Goal: Transaction & Acquisition: Purchase product/service

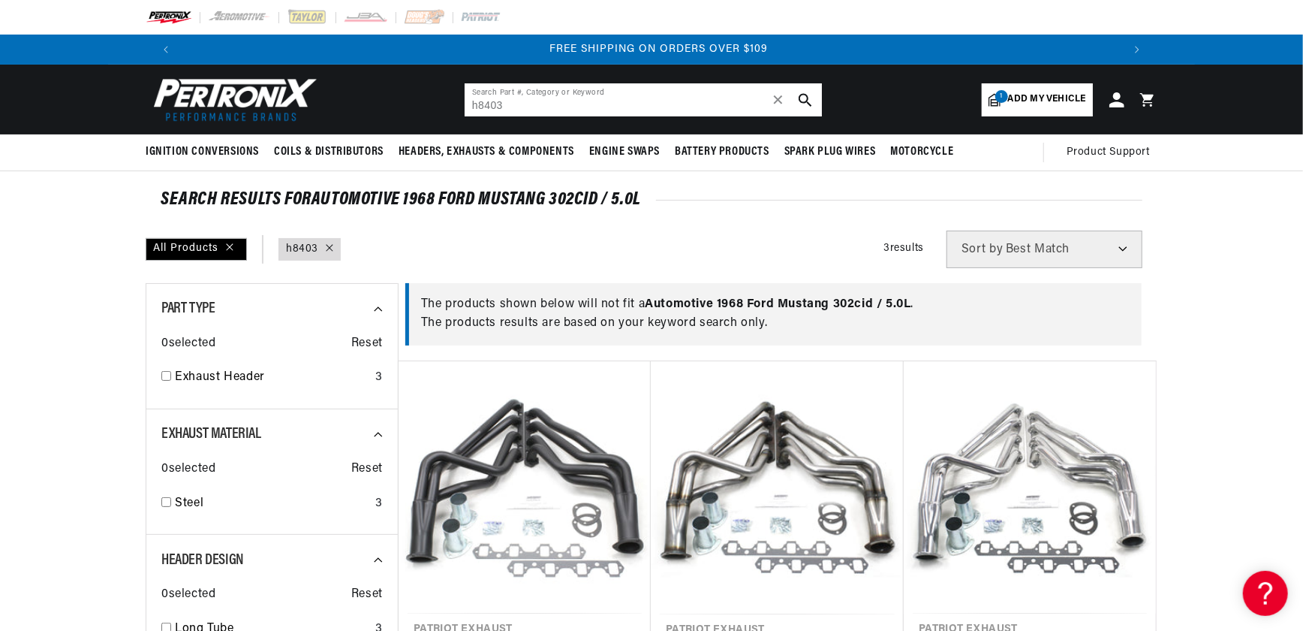
drag, startPoint x: 517, startPoint y: 104, endPoint x: 383, endPoint y: 119, distance: 134.5
click at [390, 122] on header "BETTER SEARCH RESULTS Add your vehicle's year, make, and model to find parts be…" at bounding box center [651, 100] width 1087 height 70
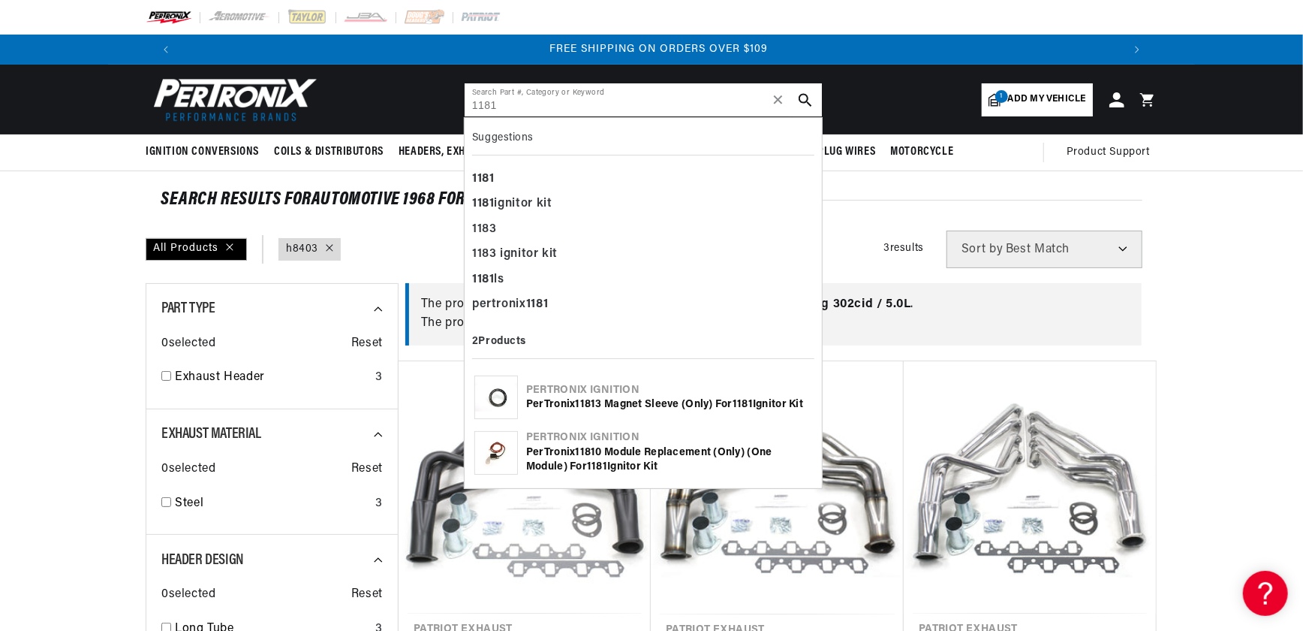
type input "1181"
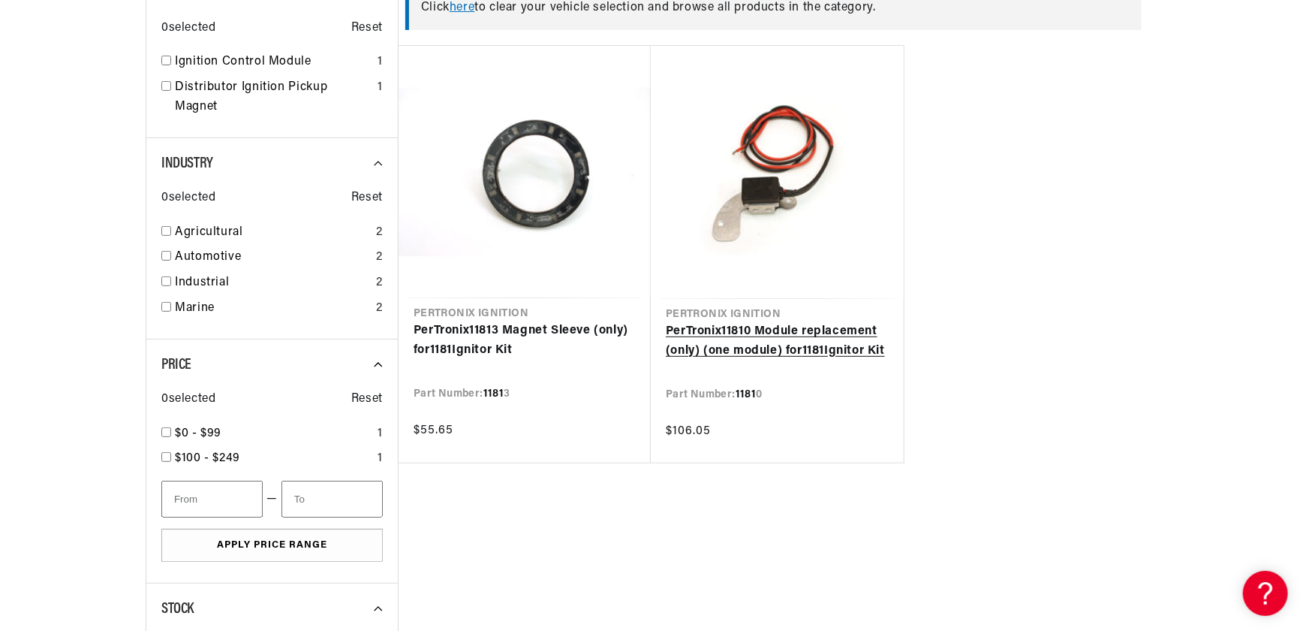
scroll to position [341, 0]
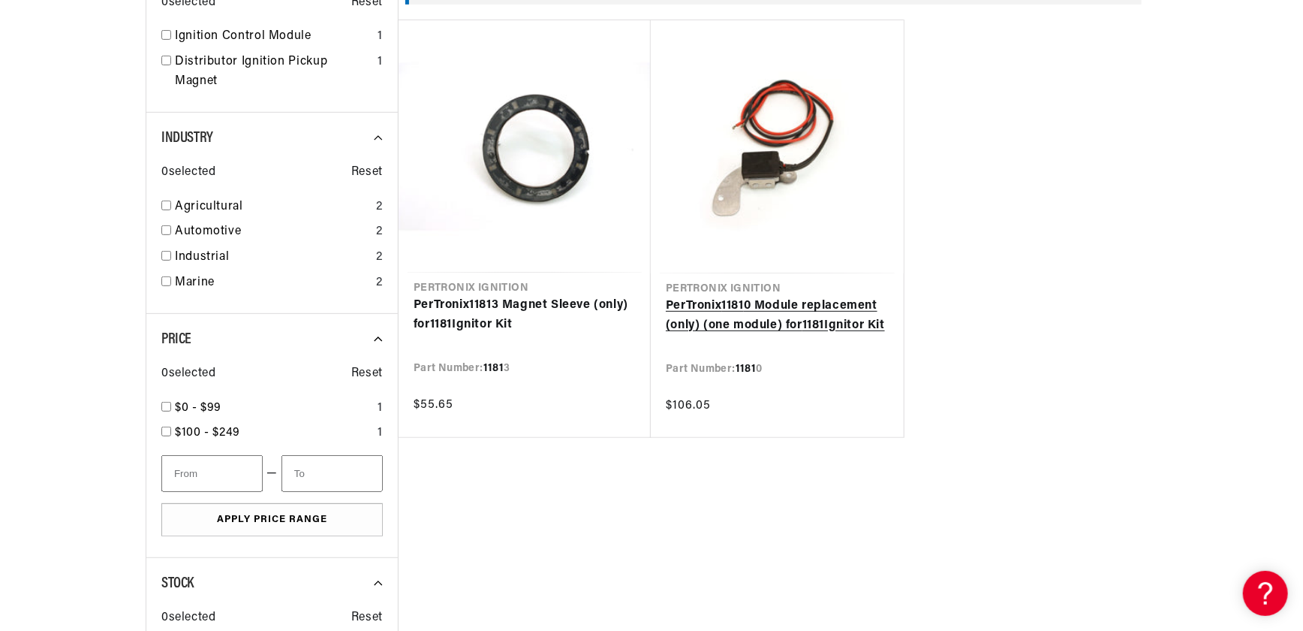
click at [744, 297] on link "PerTronix 1181 0 Module replacement (only) (one module) for 1181 Ignitor Kit" at bounding box center [777, 316] width 223 height 38
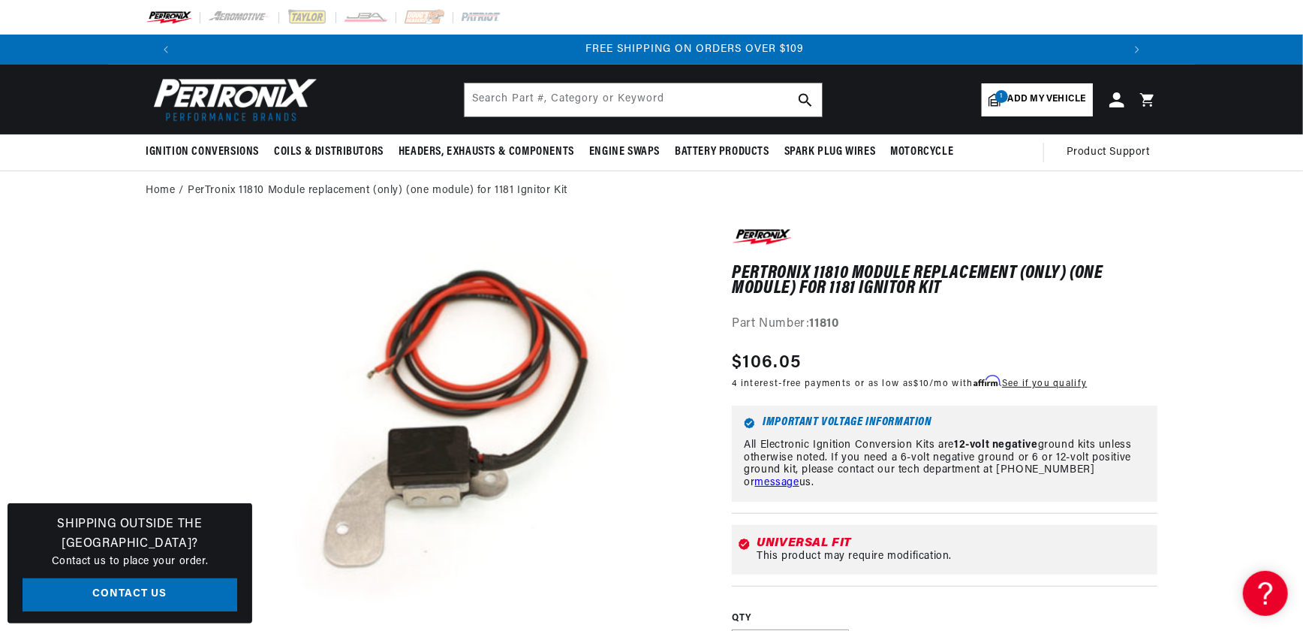
scroll to position [0, 1876]
click at [510, 104] on input "text" at bounding box center [643, 99] width 357 height 33
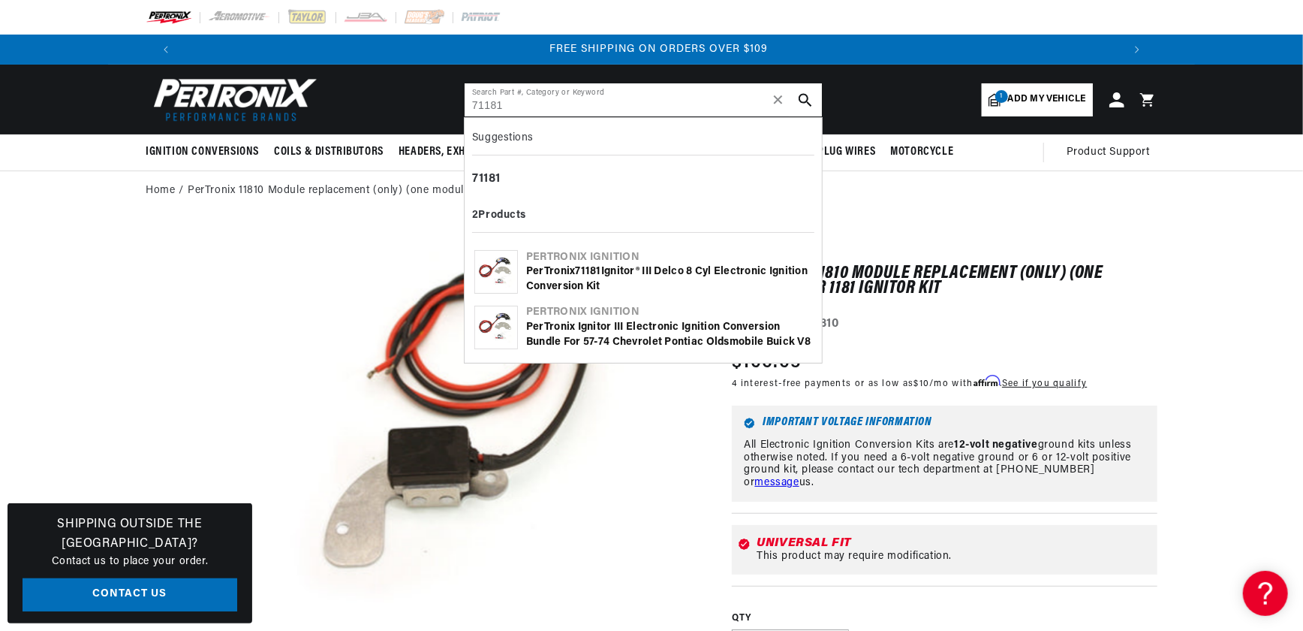
type input "71181"
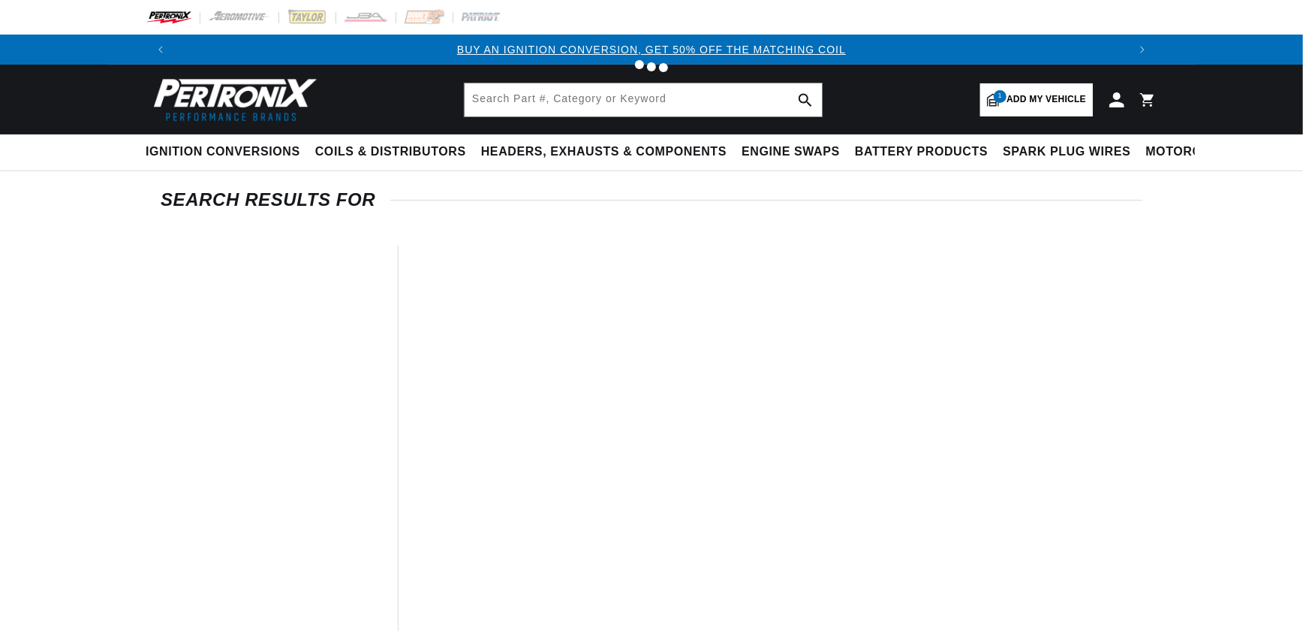
type input "71181"
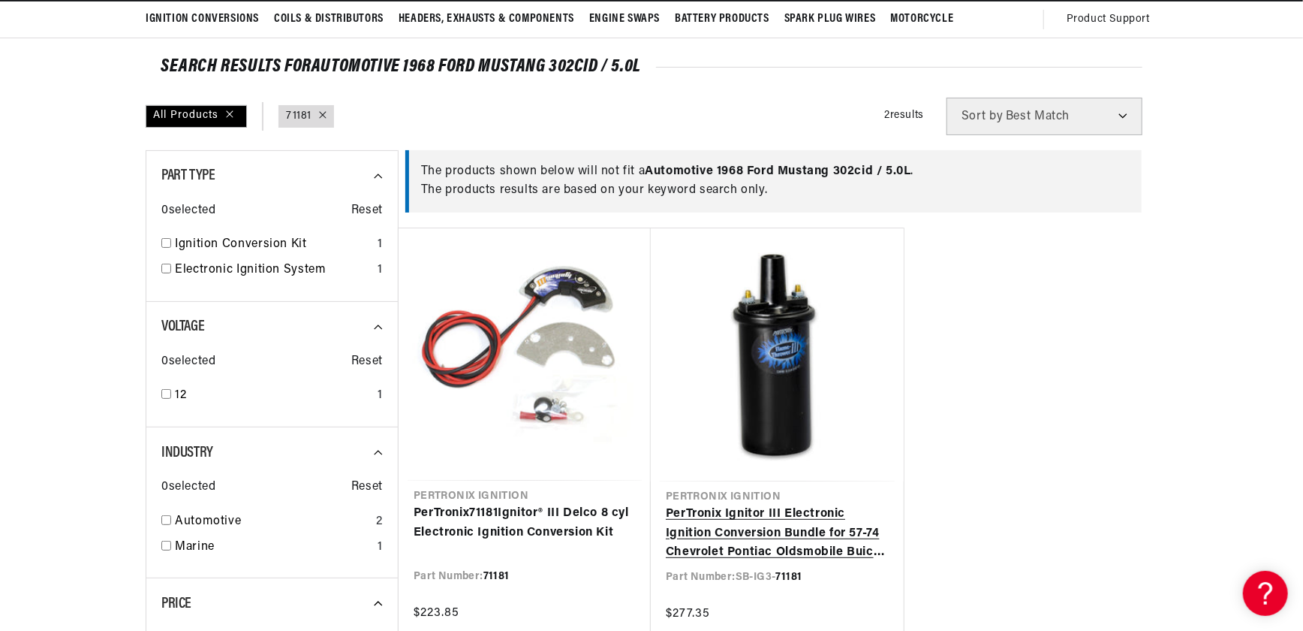
scroll to position [136, 0]
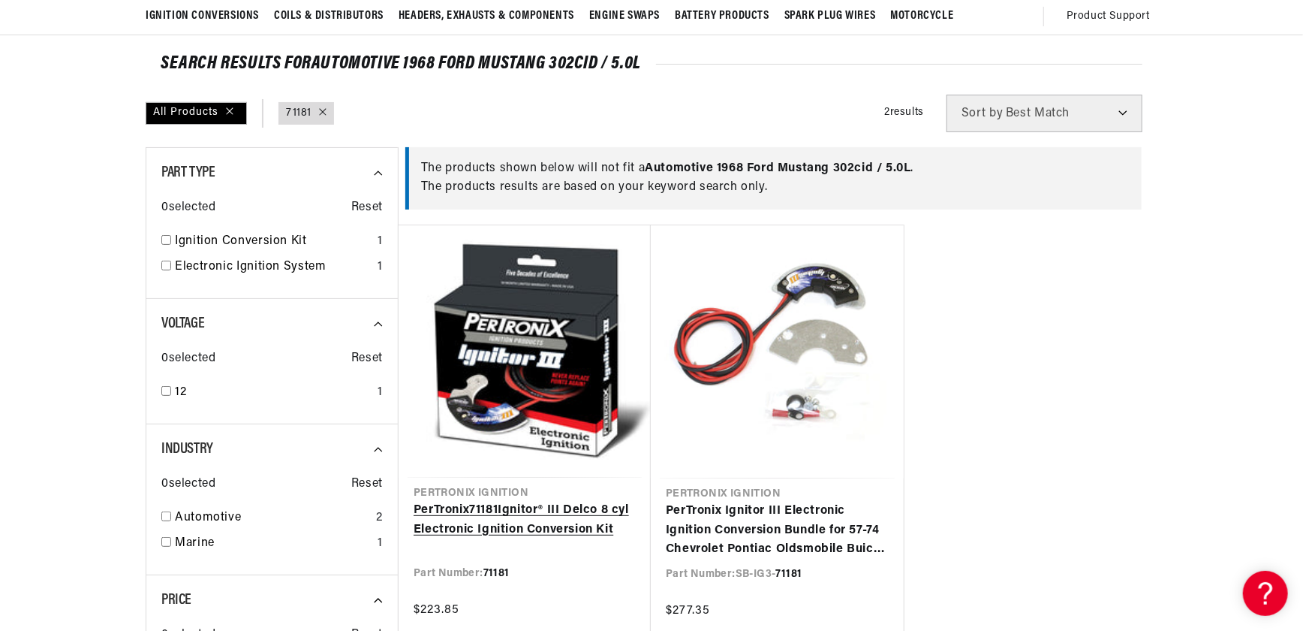
click at [532, 501] on link "PerTronix 71181 Ignitor® III Delco 8 cyl Electronic Ignition Conversion Kit" at bounding box center [525, 520] width 222 height 38
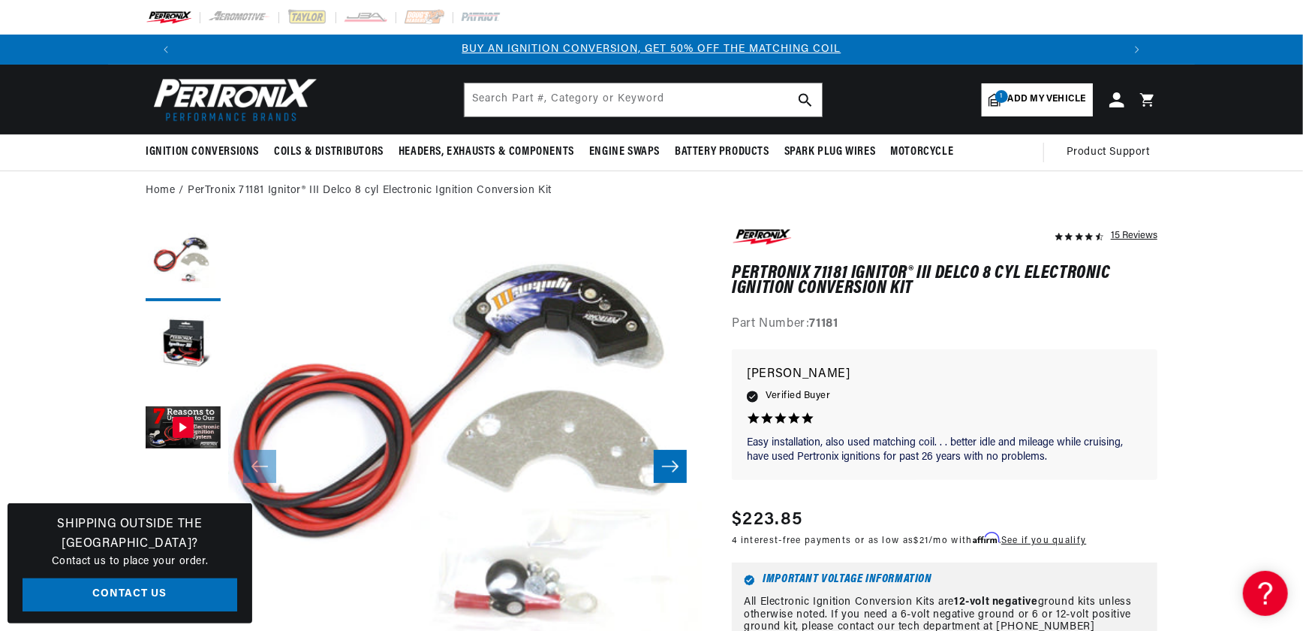
click at [670, 467] on icon "Slide right" at bounding box center [670, 466] width 18 height 15
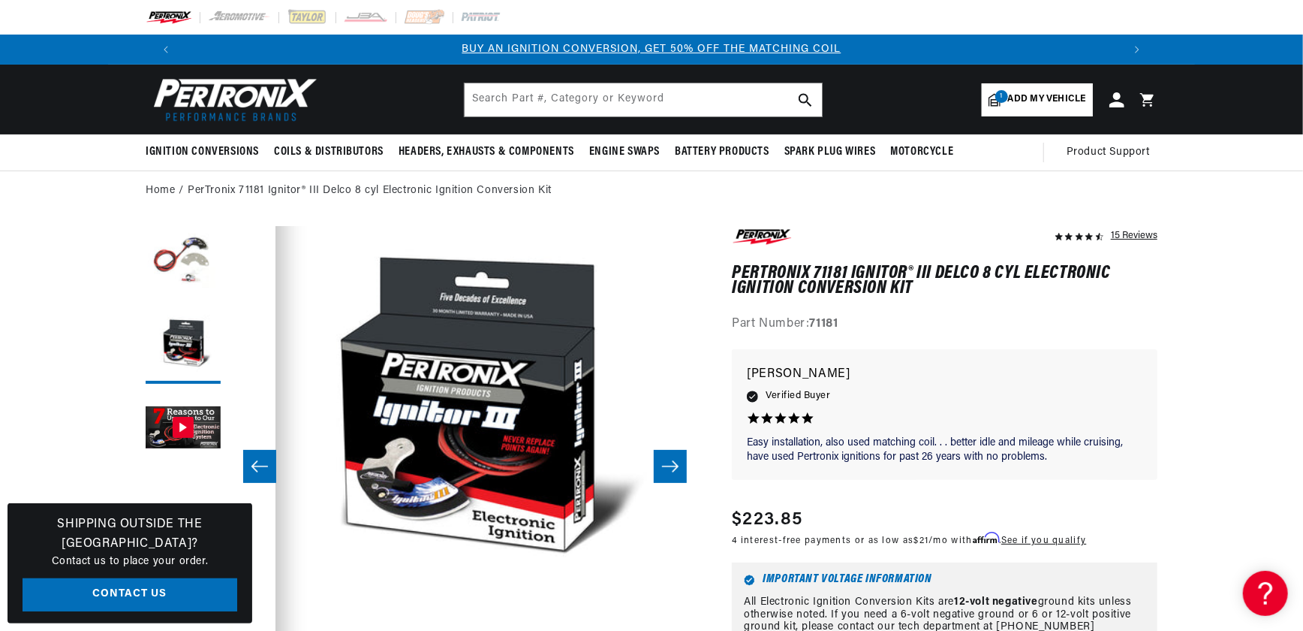
click at [670, 467] on icon "Slide right" at bounding box center [670, 466] width 18 height 15
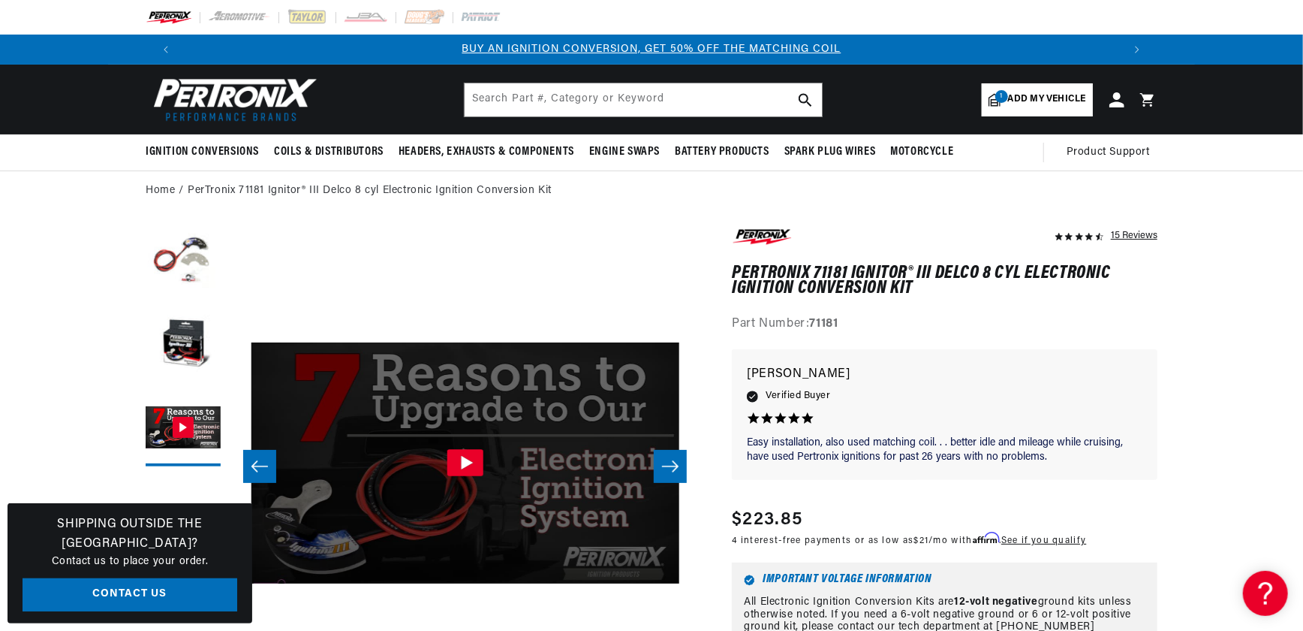
click at [265, 474] on button "Slide left" at bounding box center [259, 466] width 33 height 33
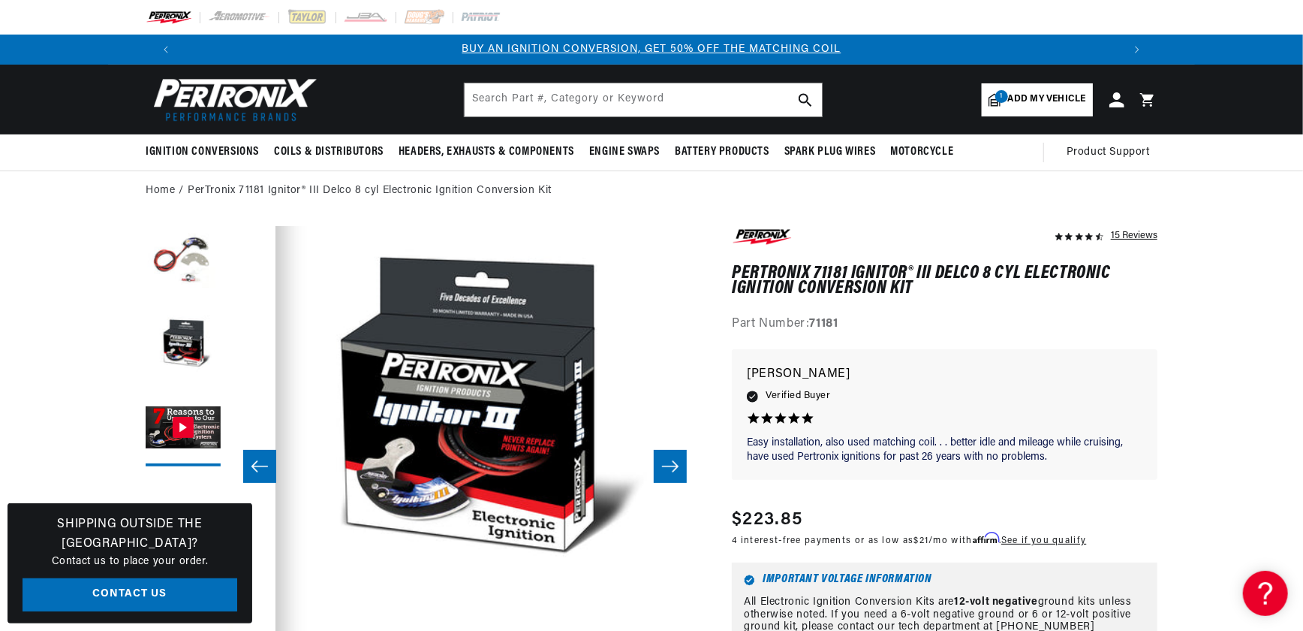
click at [267, 474] on button "Slide left" at bounding box center [259, 466] width 33 height 33
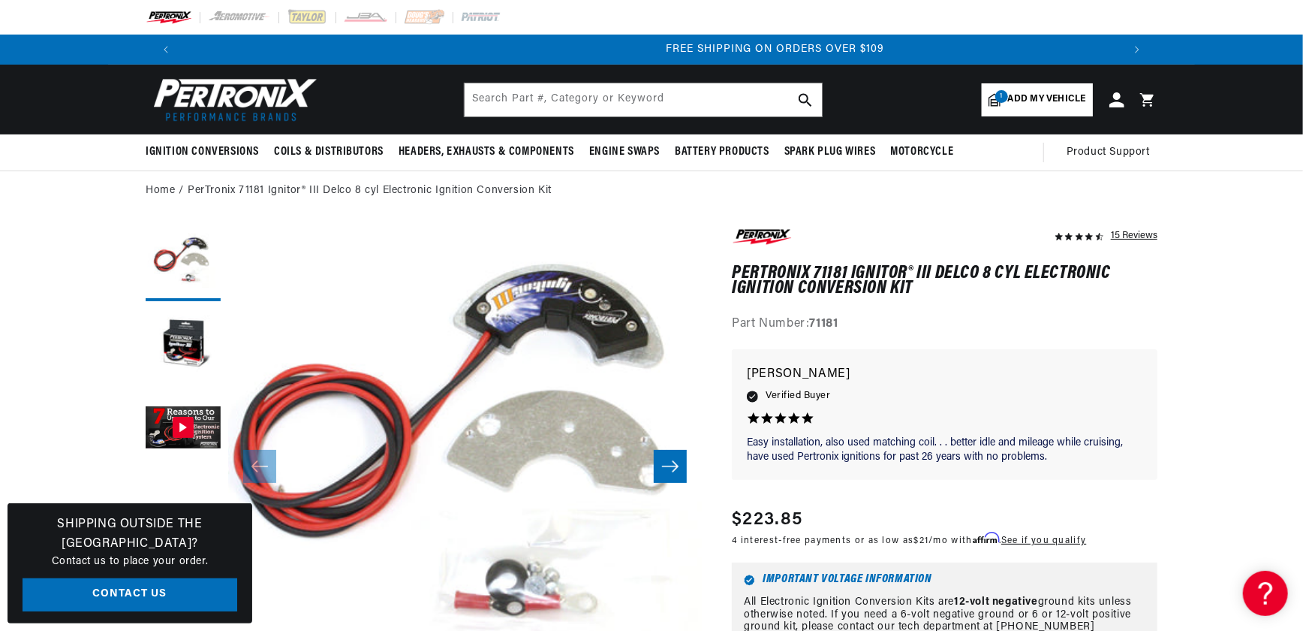
scroll to position [0, 1876]
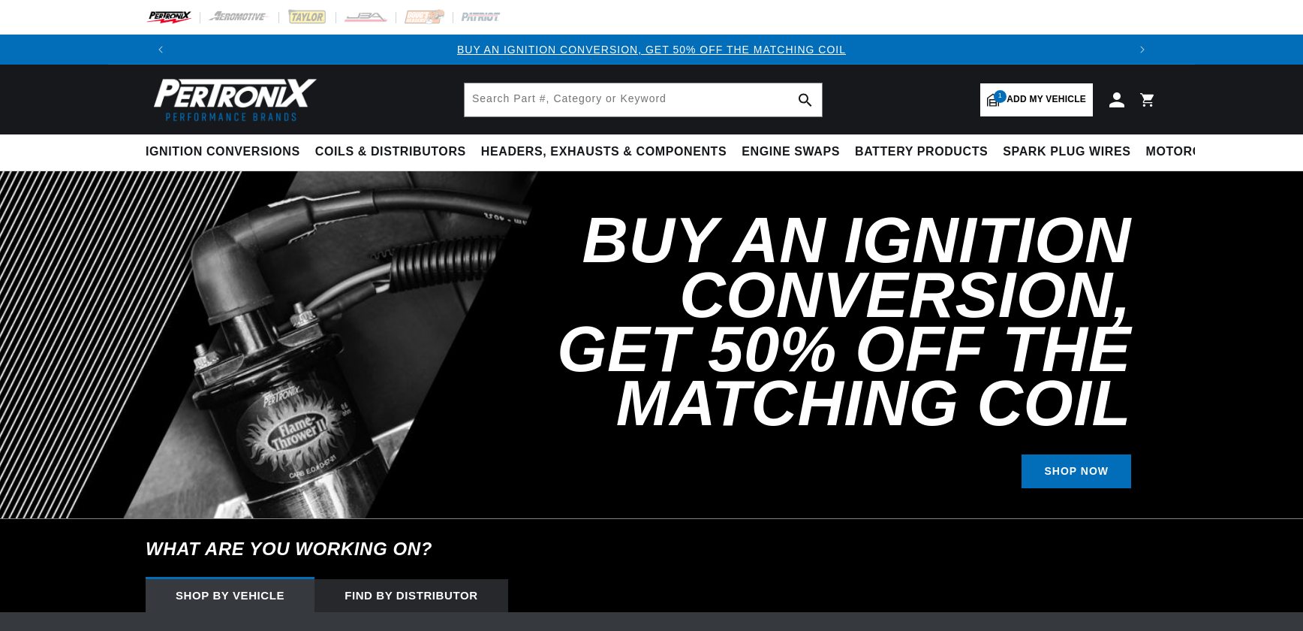
select select "1968"
select select "Ford"
select select "Mustang"
select select "302cid-5.0L"
click at [512, 94] on input "text" at bounding box center [643, 99] width 357 height 33
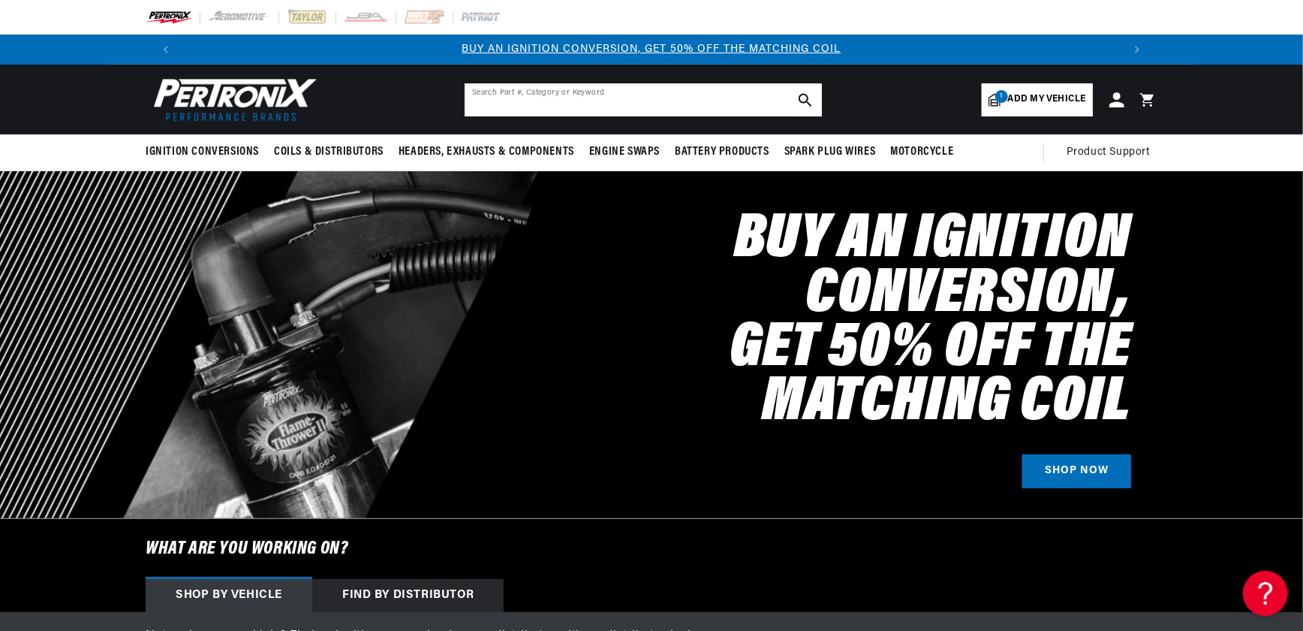
paste input "D7104600"
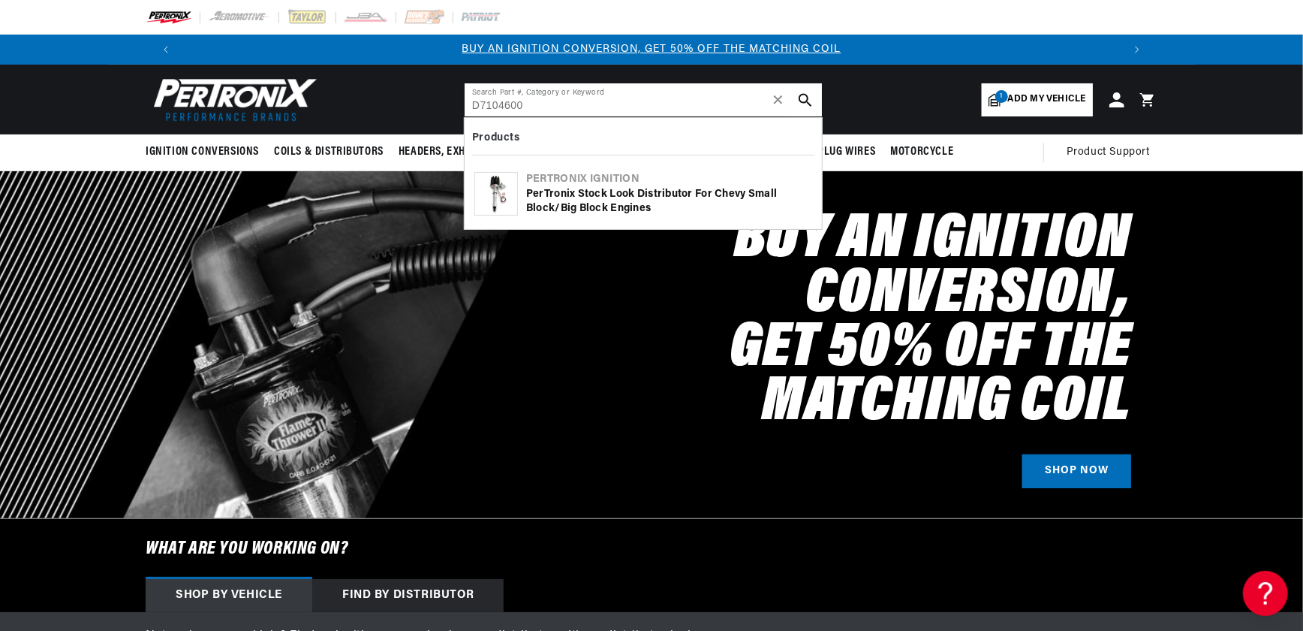
type input "D7104600"
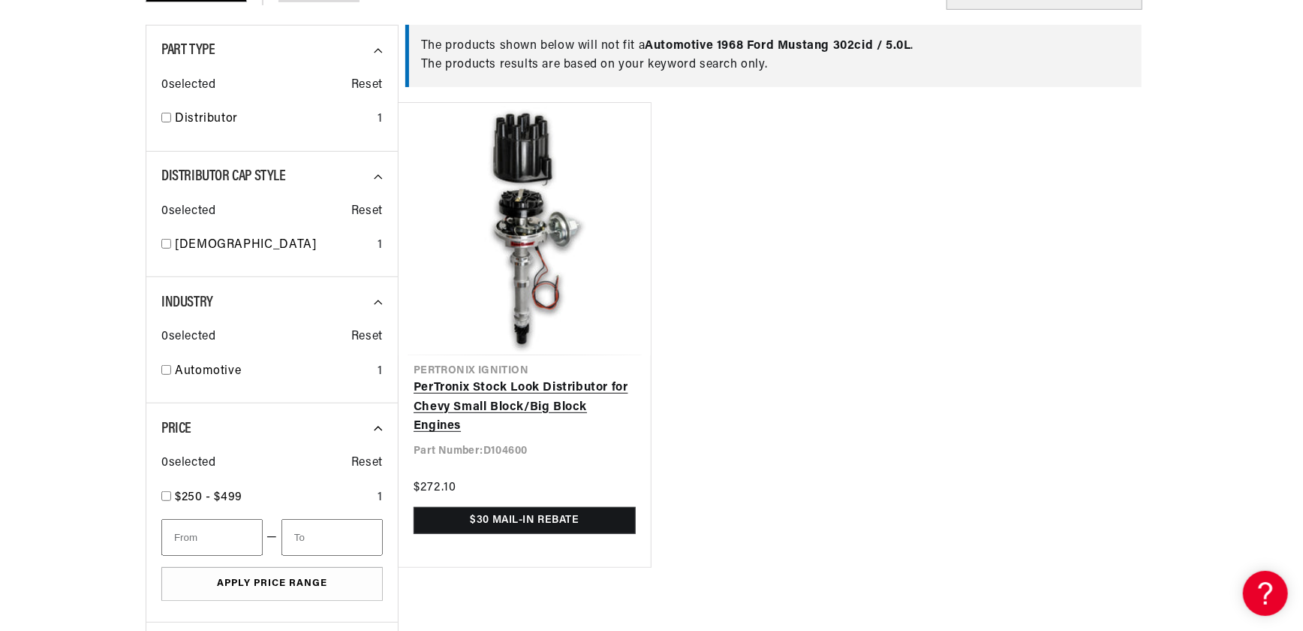
scroll to position [273, 0]
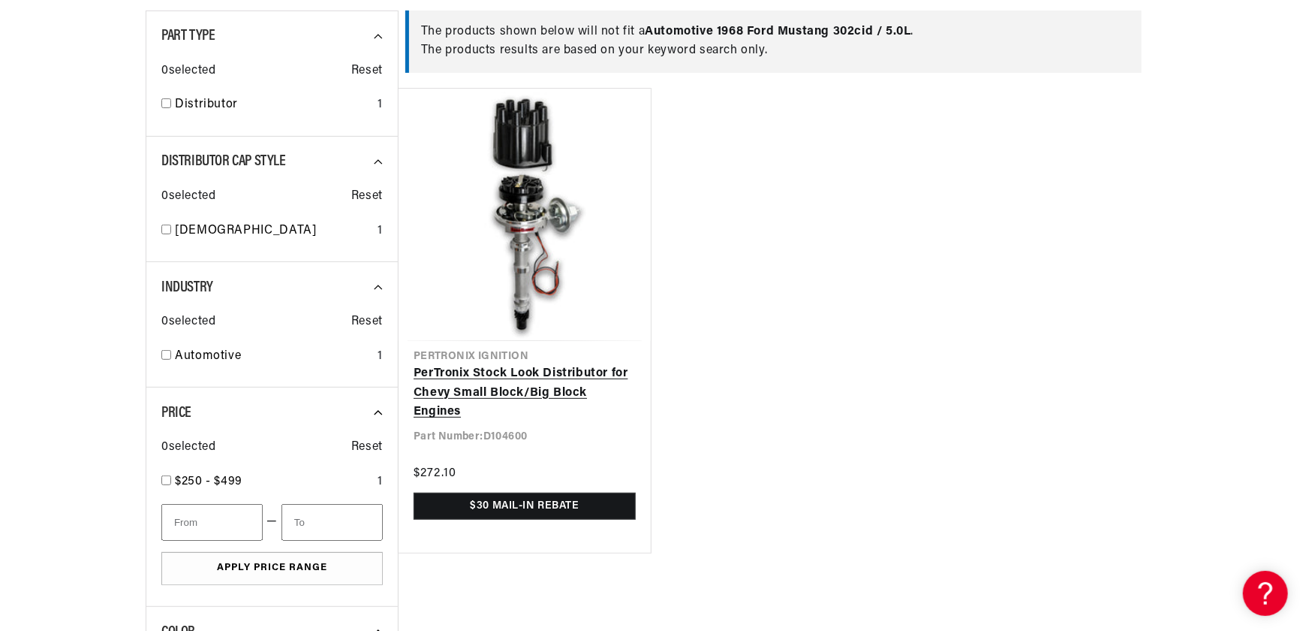
click at [511, 364] on link "PerTronix Stock Look Distributor for Chevy Small Block/Big Block Engines" at bounding box center [525, 393] width 222 height 58
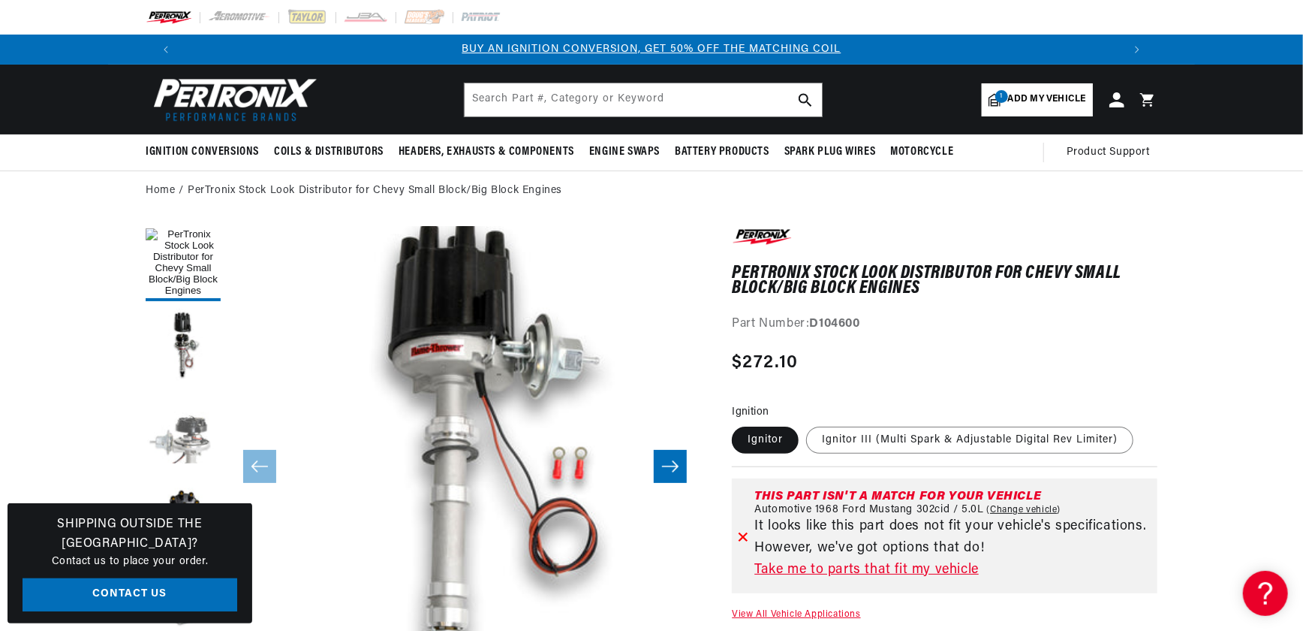
click at [191, 438] on button "Load image 3 in gallery view" at bounding box center [183, 428] width 75 height 75
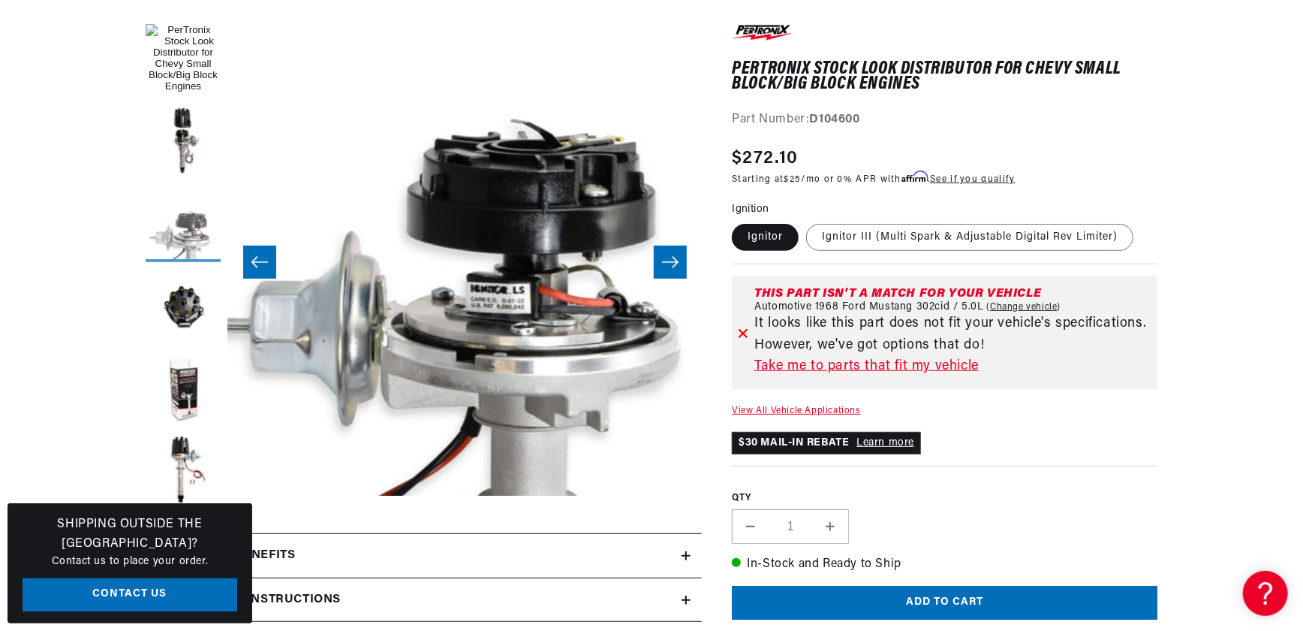
click at [181, 241] on button "Load image 3 in gallery view" at bounding box center [183, 224] width 75 height 75
click at [188, 137] on button "Load image 2 in gallery view" at bounding box center [183, 141] width 75 height 75
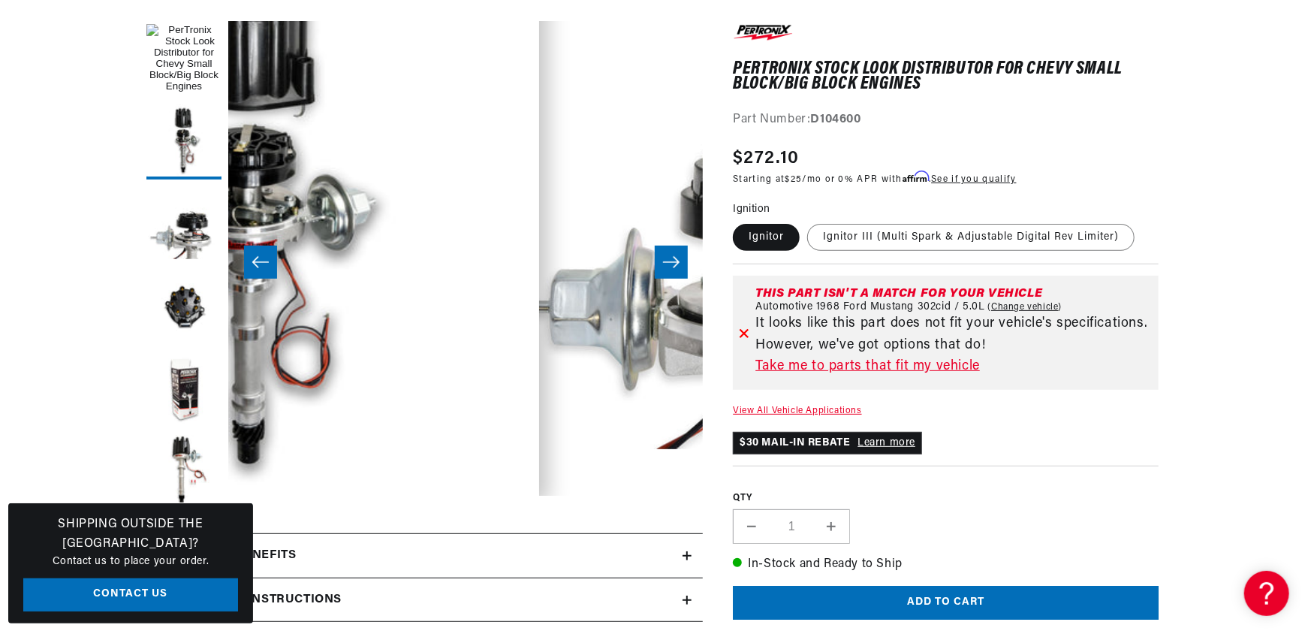
scroll to position [47, 474]
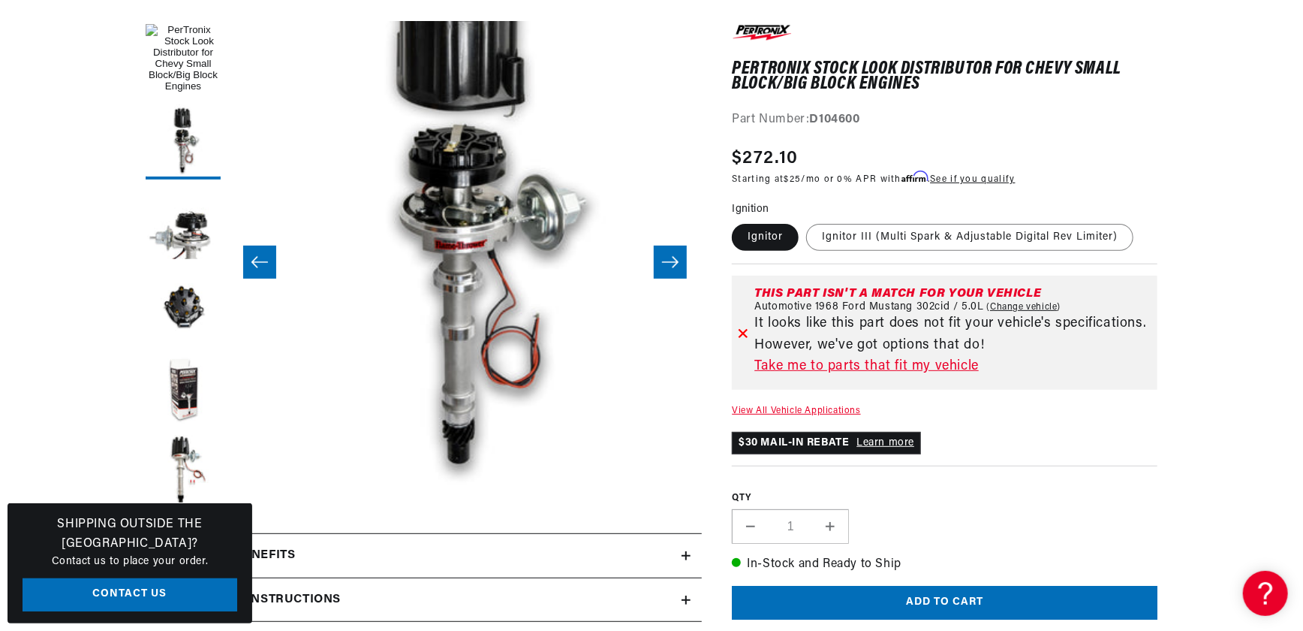
click at [181, 496] on button "Open media 2 in modal" at bounding box center [181, 496] width 0 height 0
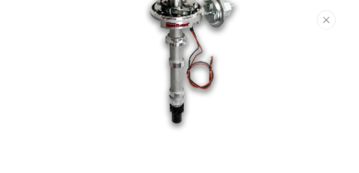
scroll to position [0, 0]
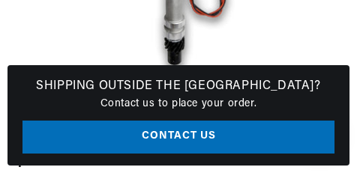
click at [0, 86] on button "Open media 2 in modal" at bounding box center [0, 86] width 0 height 0
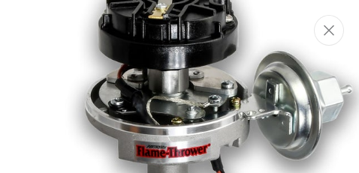
scroll to position [0, 299]
